Goal: Navigation & Orientation: Find specific page/section

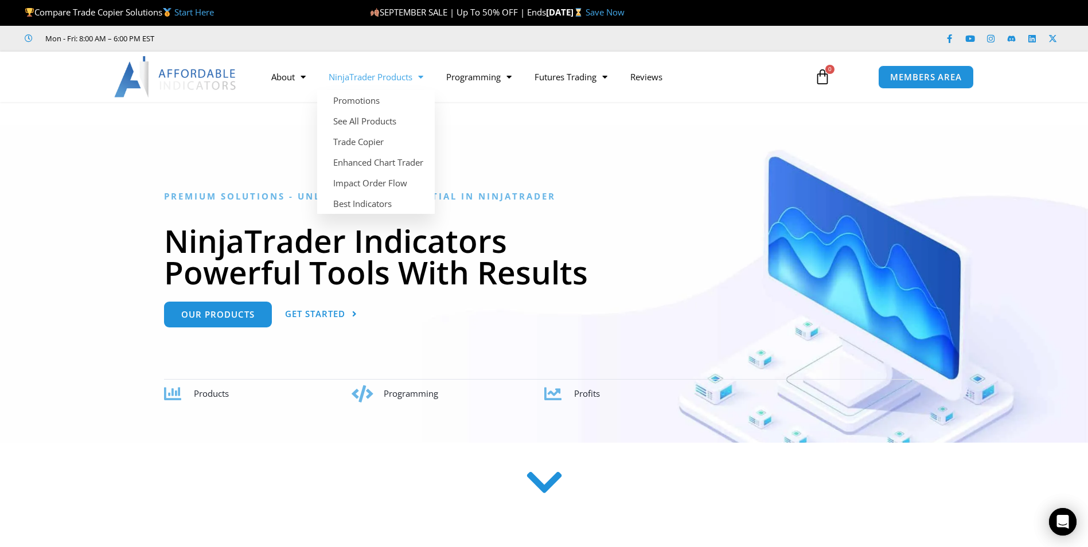
click at [423, 75] on span "Menu" at bounding box center [417, 77] width 11 height 20
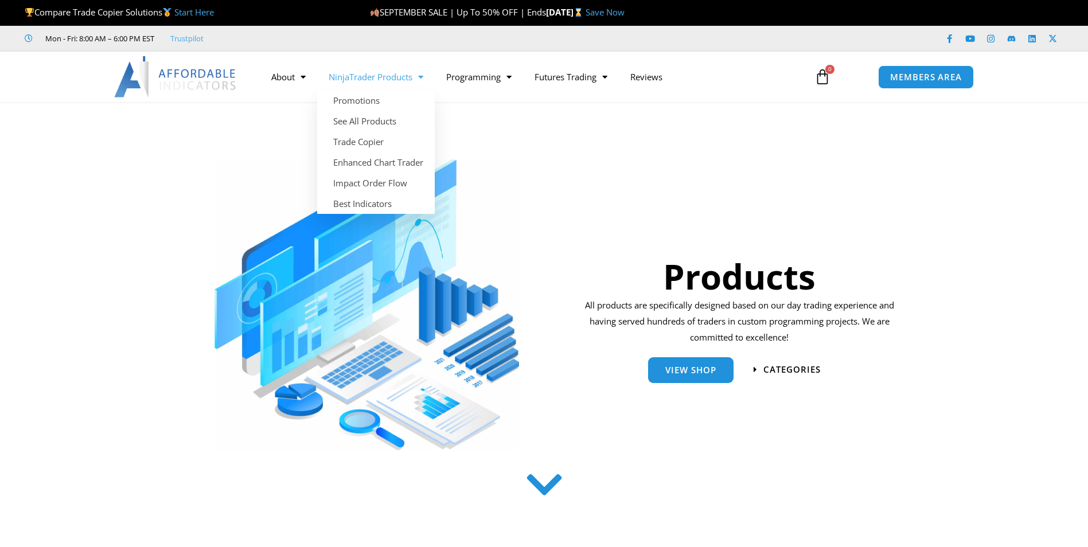
click at [423, 76] on span "Menu" at bounding box center [417, 77] width 11 height 20
click at [423, 74] on span "Menu" at bounding box center [417, 77] width 11 height 20
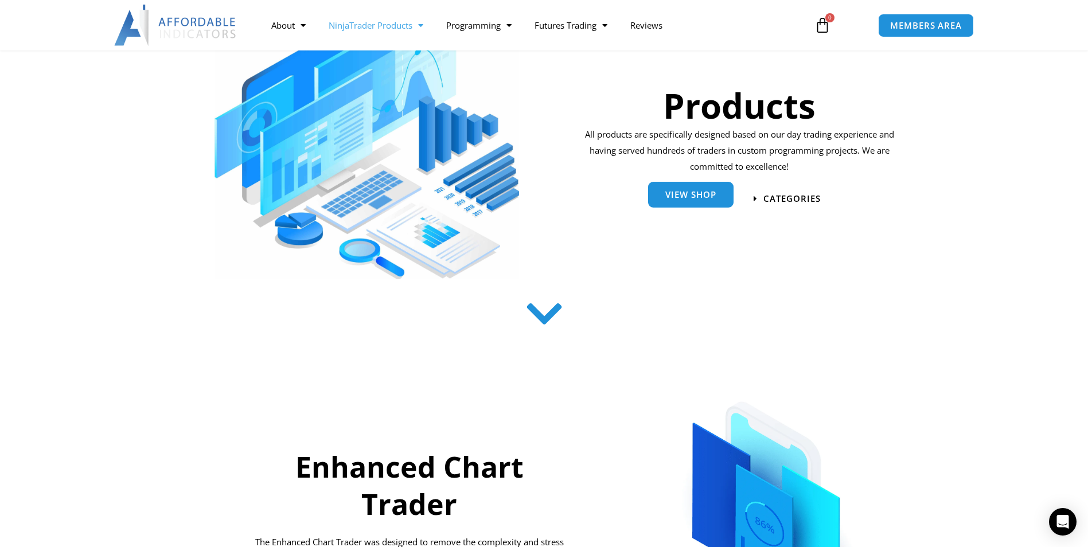
scroll to position [115, 0]
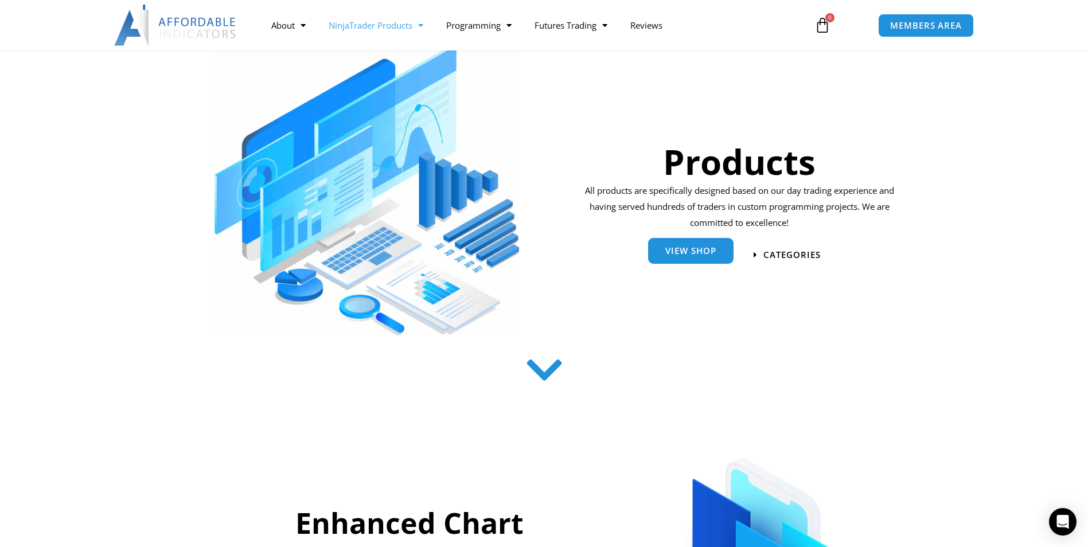
click at [666, 255] on span "View Shop" at bounding box center [690, 251] width 51 height 9
